Goal: Task Accomplishment & Management: Use online tool/utility

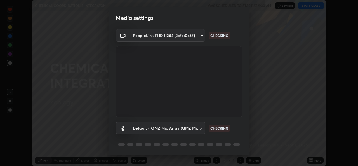
scroll to position [166, 358]
click at [201, 127] on body "Erase all CHEMICAL COORDINATION & INTEGRATON WAS SCHEDULED TO START AT 9:30 AM …" at bounding box center [179, 83] width 358 height 166
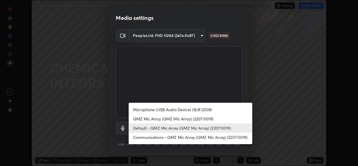
click at [175, 109] on li "Microphone (USB Audio Device) (1b3f:2008)" at bounding box center [191, 109] width 124 height 9
type input "f5f067615661398a21ad841d32bf25d689e62d078d9539fa6b60e7e7534c905c"
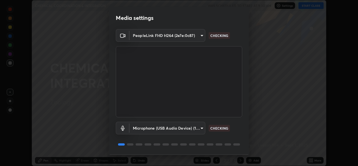
click at [200, 35] on body "Erase all CHEMICAL COORDINATION & INTEGRATON WAS SCHEDULED TO START AT 9:30 AM …" at bounding box center [179, 83] width 358 height 166
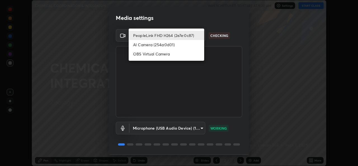
click at [147, 46] on li "AI Camera (254a:0d01)" at bounding box center [167, 44] width 76 height 9
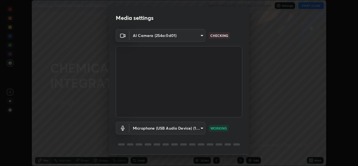
click at [200, 37] on body "Erase all CHEMICAL COORDINATION & INTEGRATON WAS SCHEDULED TO START AT 9:30 AM …" at bounding box center [179, 83] width 358 height 166
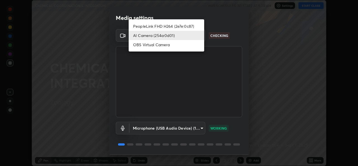
click at [168, 45] on li "OBS Virtual Camera" at bounding box center [167, 44] width 76 height 9
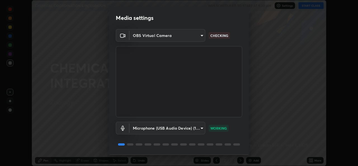
click at [202, 35] on body "Erase all CHEMICAL COORDINATION & INTEGRATON WAS SCHEDULED TO START AT 9:30 AM …" at bounding box center [179, 83] width 358 height 166
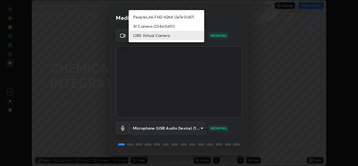
click at [155, 15] on li "PeopleLink FHD H264 (2e7e:0c87)" at bounding box center [167, 16] width 76 height 9
type input "7dc34e4d514fcc7c21c5185d560784887fc6fe97e38645157a6f515d07758d0c"
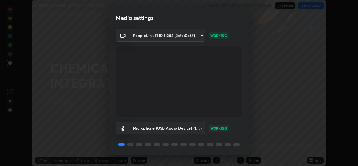
scroll to position [18, 0]
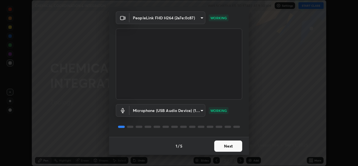
click at [233, 146] on button "Next" at bounding box center [228, 145] width 28 height 11
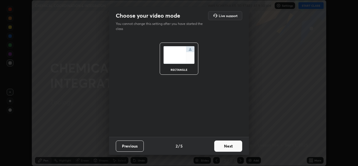
scroll to position [0, 0]
click at [235, 147] on button "Next" at bounding box center [228, 145] width 28 height 11
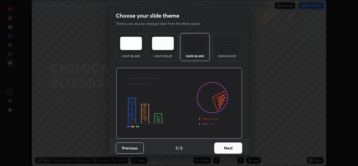
click at [236, 147] on button "Next" at bounding box center [228, 147] width 28 height 11
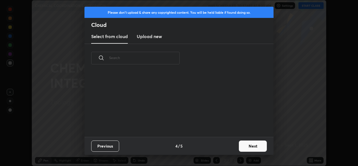
click at [247, 147] on button "Next" at bounding box center [253, 145] width 28 height 11
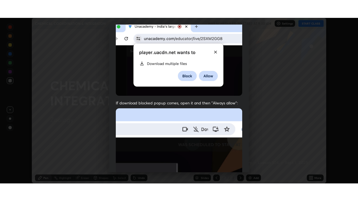
scroll to position [132, 0]
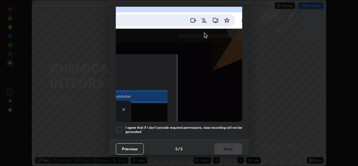
click at [144, 125] on h5 "I agree that if I don't provide required permissions, class recording will not …" at bounding box center [183, 129] width 117 height 9
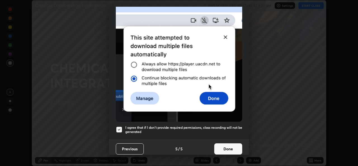
click at [223, 148] on button "Done" at bounding box center [228, 148] width 28 height 11
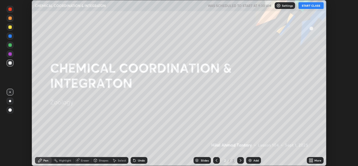
click at [310, 8] on button "START CLASS" at bounding box center [310, 5] width 25 height 7
click at [312, 159] on icon at bounding box center [311, 159] width 1 height 1
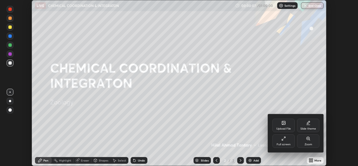
click at [282, 138] on icon at bounding box center [283, 138] width 4 height 4
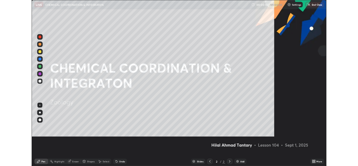
scroll to position [201, 358]
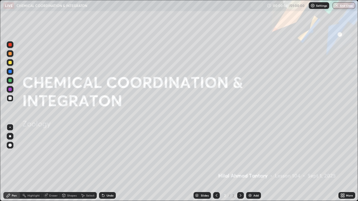
click at [343, 166] on icon at bounding box center [343, 194] width 1 height 1
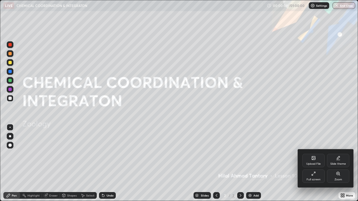
click at [314, 166] on icon at bounding box center [313, 174] width 4 height 4
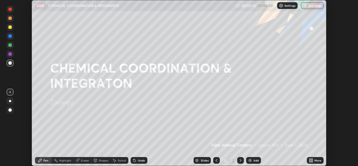
scroll to position [27800, 27608]
click at [10, 101] on div at bounding box center [10, 101] width 2 height 2
click at [100, 161] on div "Shapes" at bounding box center [104, 160] width 10 height 3
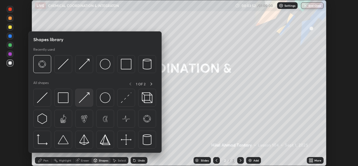
click at [86, 96] on img at bounding box center [84, 97] width 11 height 11
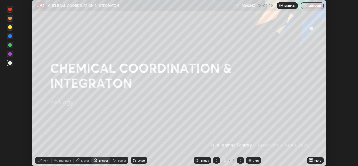
click at [45, 161] on div "Pen" at bounding box center [45, 160] width 5 height 3
click at [99, 161] on div "Shapes" at bounding box center [104, 160] width 10 height 3
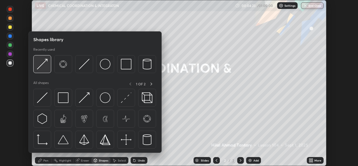
click at [43, 68] on img at bounding box center [42, 64] width 11 height 11
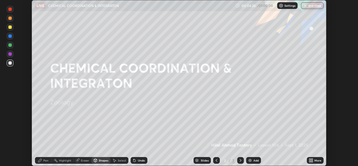
click at [46, 160] on div "Pen" at bounding box center [45, 160] width 5 height 3
click at [10, 36] on div at bounding box center [9, 35] width 3 height 3
click at [99, 160] on div "Shapes" at bounding box center [104, 160] width 10 height 3
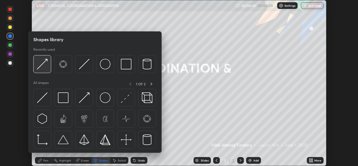
click at [45, 69] on img at bounding box center [42, 64] width 11 height 11
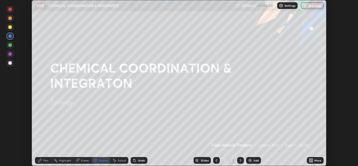
click at [45, 161] on div "Pen" at bounding box center [45, 160] width 5 height 3
click at [99, 161] on div "Shapes" at bounding box center [104, 160] width 10 height 3
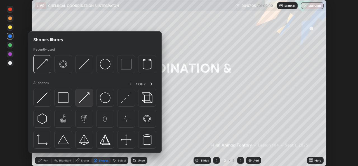
click at [84, 100] on img at bounding box center [84, 97] width 11 height 11
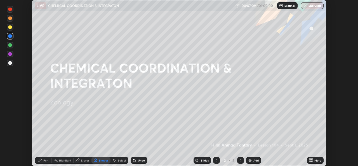
click at [49, 161] on div "Pen" at bounding box center [43, 160] width 17 height 7
click at [141, 159] on div "Undo" at bounding box center [141, 160] width 7 height 3
click at [142, 160] on div "Undo" at bounding box center [141, 160] width 7 height 3
click at [10, 28] on div at bounding box center [9, 26] width 3 height 3
click at [99, 161] on div "Shapes" at bounding box center [104, 160] width 10 height 3
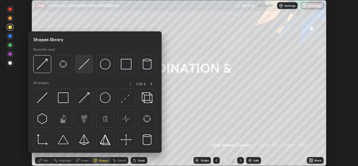
click at [79, 68] on img at bounding box center [84, 64] width 11 height 11
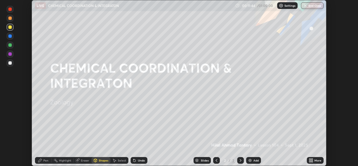
click at [42, 159] on icon at bounding box center [40, 160] width 4 height 4
click at [136, 161] on div "Undo" at bounding box center [139, 160] width 17 height 7
click at [10, 19] on div at bounding box center [9, 18] width 3 height 3
click at [141, 161] on div "Undo" at bounding box center [141, 160] width 7 height 3
click at [141, 160] on div "Undo" at bounding box center [141, 160] width 7 height 3
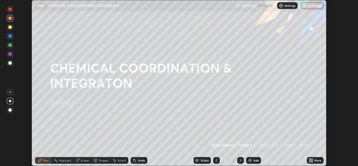
click at [142, 163] on div "Undo" at bounding box center [139, 160] width 17 height 7
click at [11, 11] on div at bounding box center [10, 9] width 7 height 7
click at [101, 160] on div "Shapes" at bounding box center [104, 160] width 10 height 3
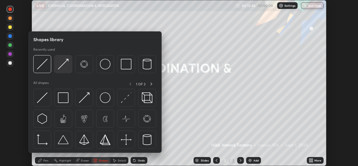
click at [64, 66] on img at bounding box center [63, 64] width 11 height 11
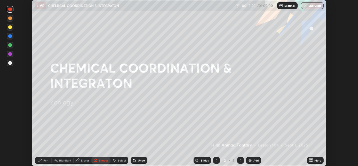
click at [46, 160] on div "Pen" at bounding box center [45, 160] width 5 height 3
click at [249, 160] on img at bounding box center [250, 160] width 4 height 4
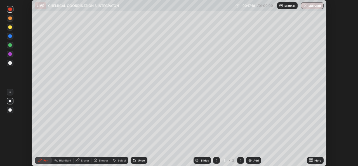
click at [216, 161] on icon at bounding box center [217, 160] width 2 height 3
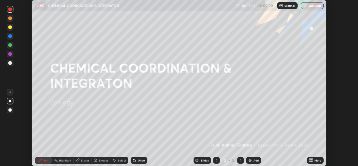
click at [240, 160] on icon at bounding box center [240, 160] width 4 height 4
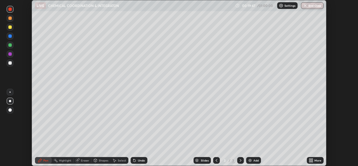
click at [10, 54] on div at bounding box center [9, 53] width 3 height 3
click at [11, 46] on div at bounding box center [9, 44] width 3 height 3
click at [139, 159] on div "Undo" at bounding box center [141, 160] width 7 height 3
click at [140, 160] on div "Undo" at bounding box center [141, 160] width 7 height 3
click at [99, 159] on div "Shapes" at bounding box center [104, 160] width 10 height 3
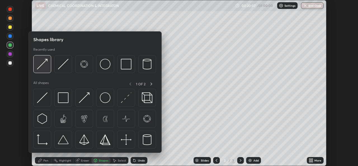
click at [43, 68] on img at bounding box center [42, 64] width 11 height 11
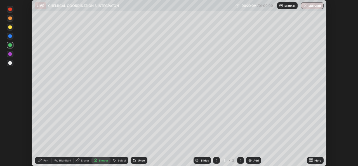
click at [43, 162] on div "Pen" at bounding box center [43, 160] width 17 height 7
click at [248, 160] on img at bounding box center [250, 160] width 4 height 4
